Goal: Check status: Check status

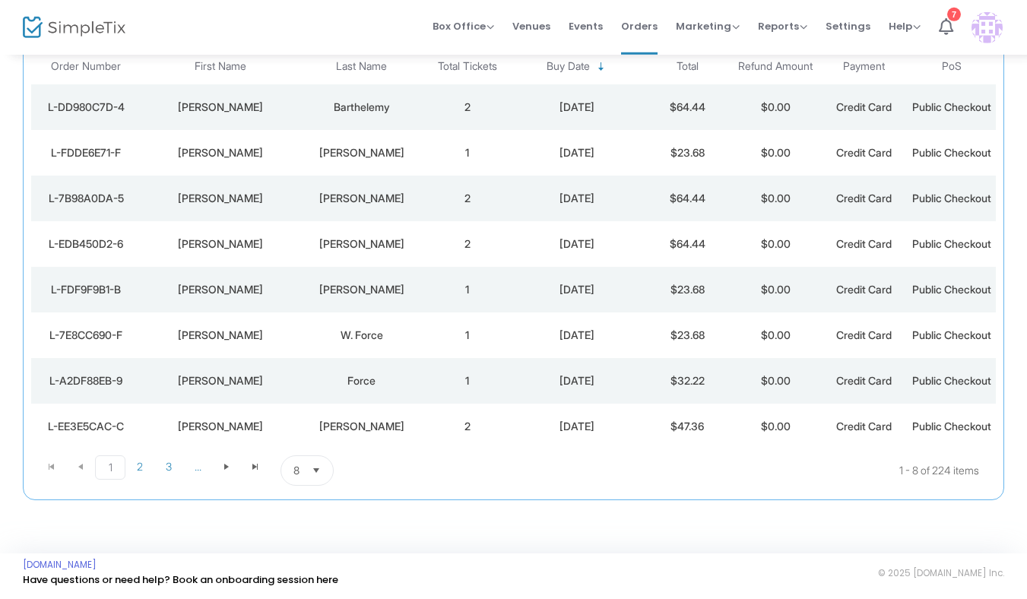
scroll to position [283, 0]
click at [192, 466] on span "..." at bounding box center [197, 466] width 29 height 23
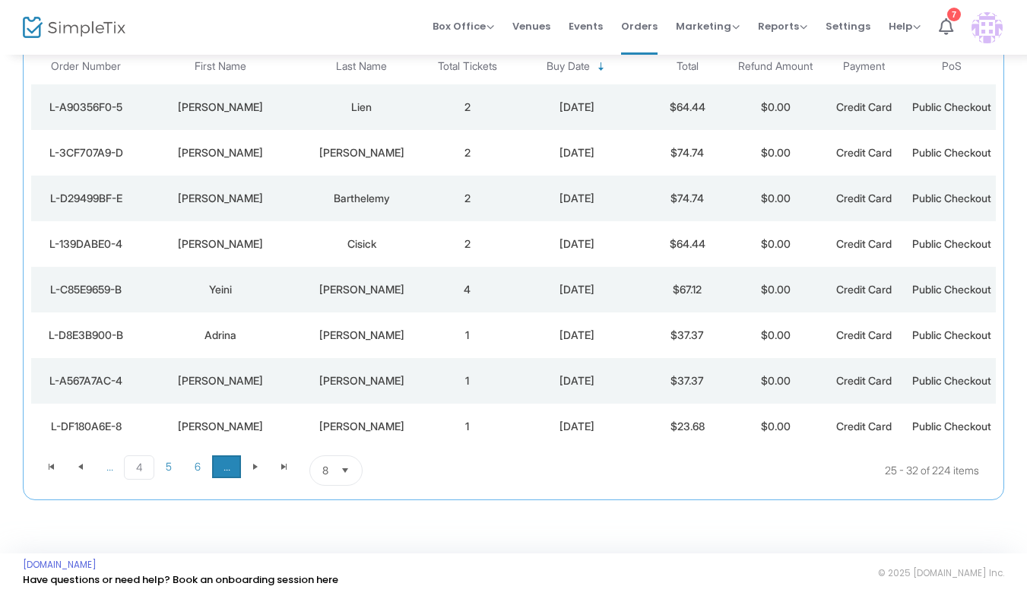
click at [227, 470] on span "..." at bounding box center [226, 466] width 29 height 23
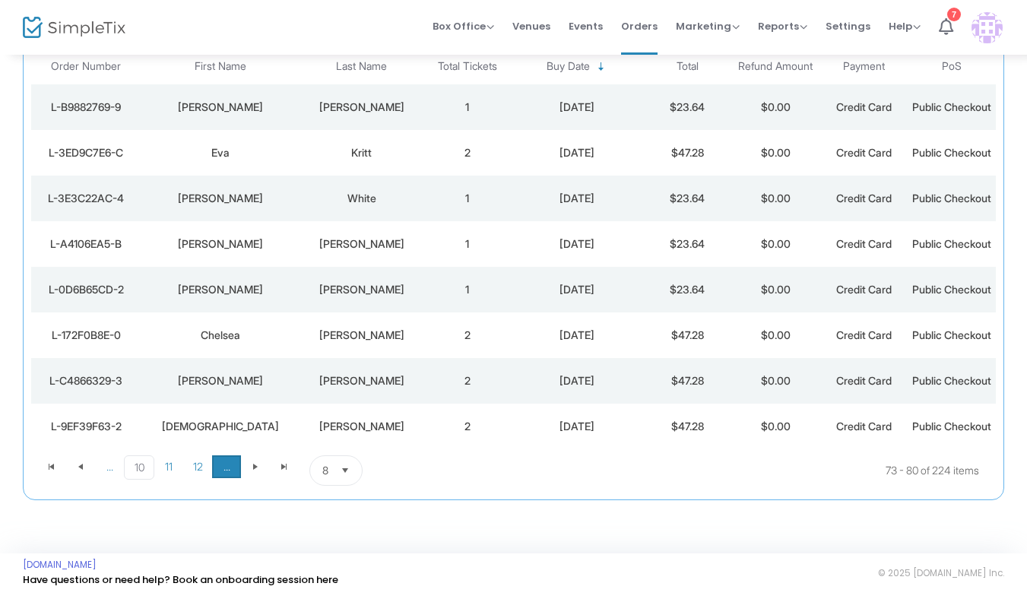
click at [227, 470] on span "..." at bounding box center [226, 466] width 29 height 23
click at [197, 464] on span "15" at bounding box center [197, 466] width 29 height 23
click at [217, 461] on span "..." at bounding box center [226, 466] width 29 height 23
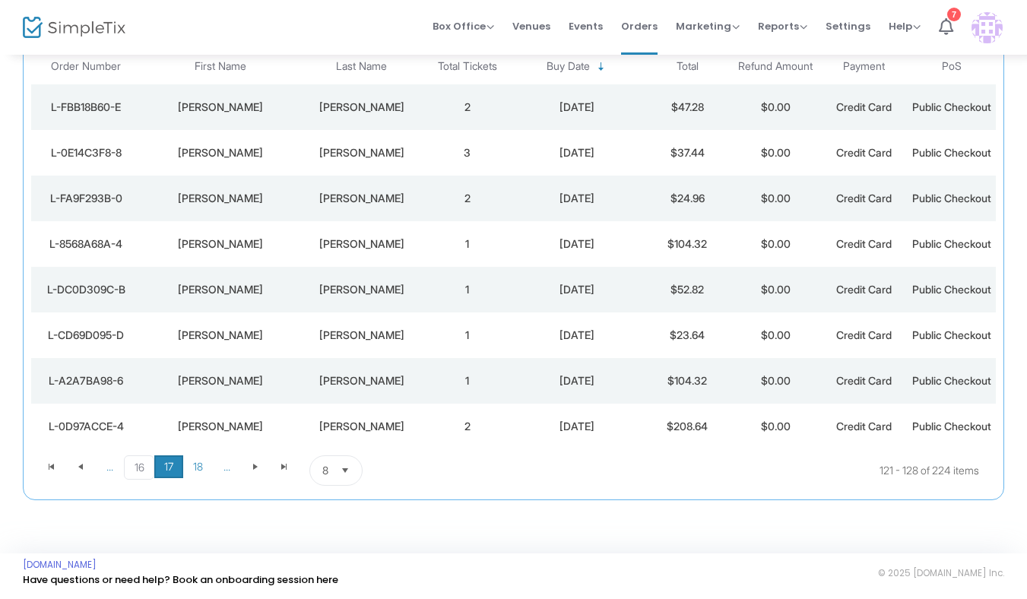
click at [182, 474] on span "17" at bounding box center [168, 466] width 29 height 23
click at [132, 472] on span "16" at bounding box center [138, 466] width 29 height 23
click at [117, 477] on span "..." at bounding box center [109, 466] width 29 height 23
click at [202, 467] on span "15" at bounding box center [197, 467] width 30 height 24
click at [229, 471] on span "..." at bounding box center [226, 466] width 29 height 23
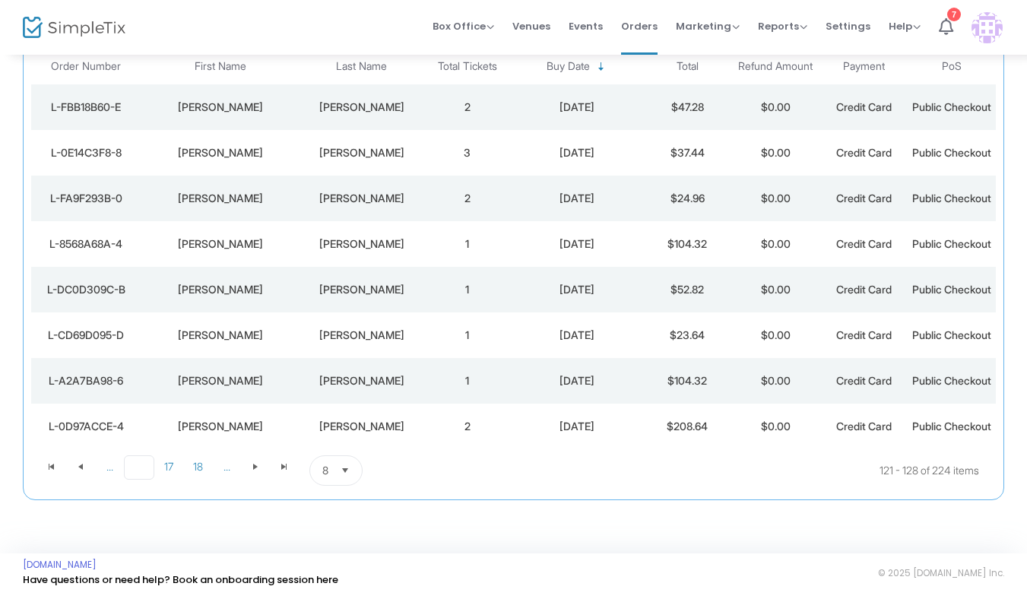
click at [130, 469] on span "16" at bounding box center [139, 467] width 30 height 24
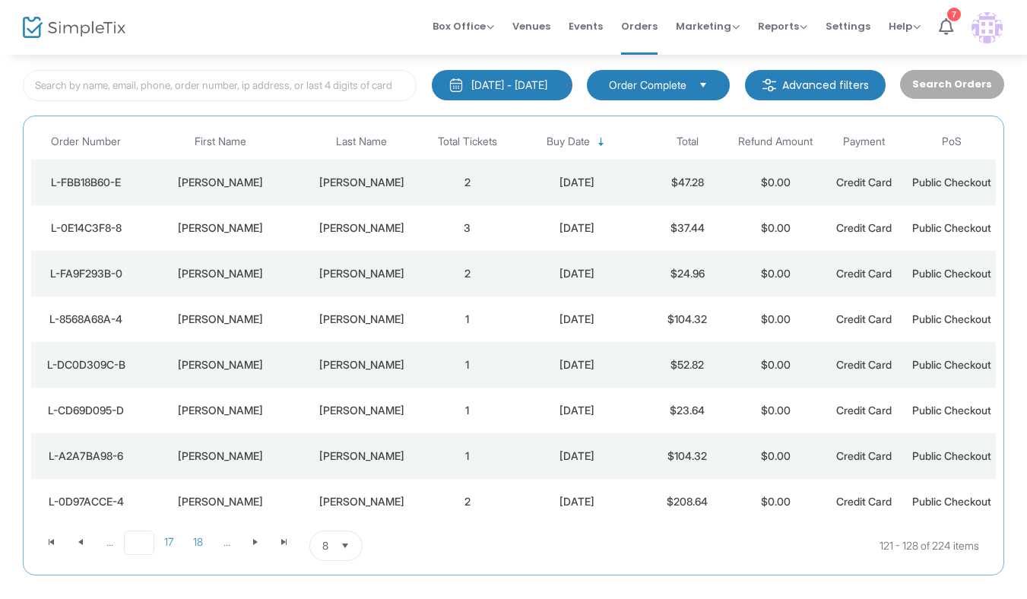
scroll to position [77, 0]
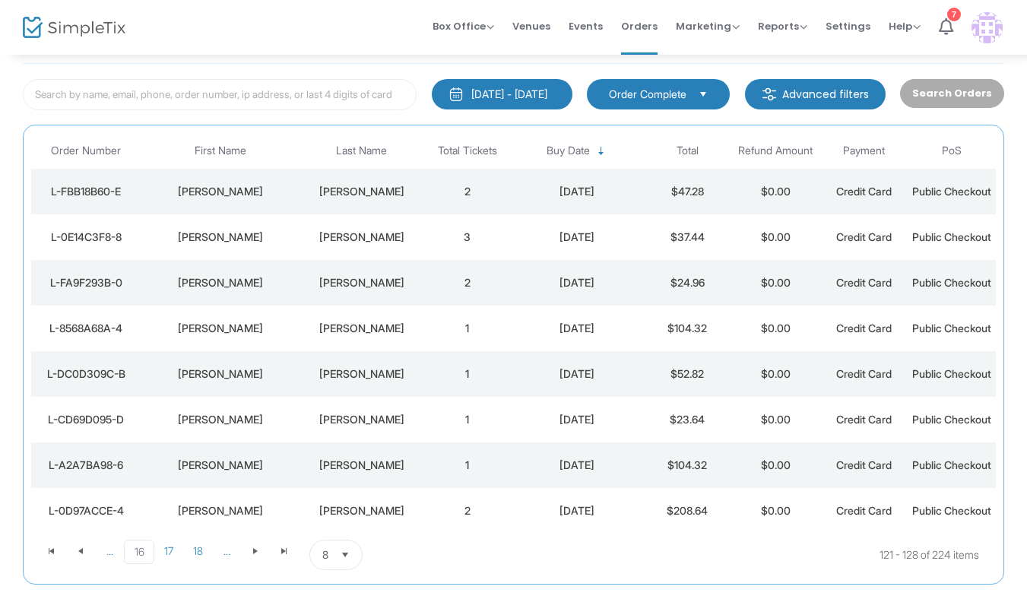
click at [149, 208] on td "[PERSON_NAME]" at bounding box center [220, 192] width 159 height 46
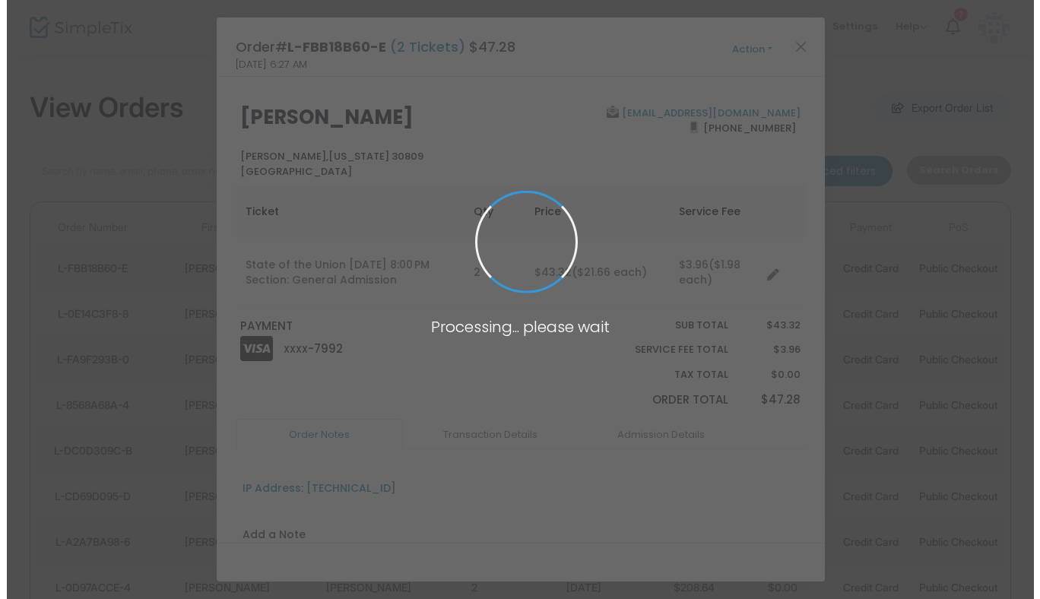
scroll to position [0, 0]
